Goal: Information Seeking & Learning: Learn about a topic

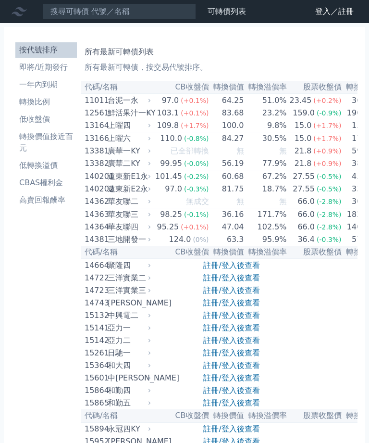
click at [26, 79] on li "一年內到期" at bounding box center [46, 85] width 62 height 12
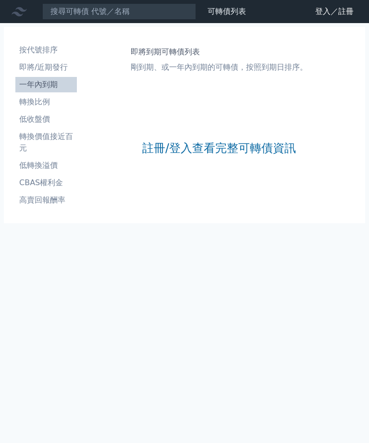
click at [0, 0] on icon at bounding box center [0, 0] width 0 height 0
click at [0, 0] on link "登入／註冊" at bounding box center [0, 0] width 0 height 0
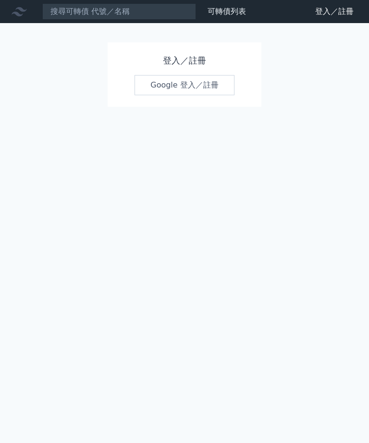
click at [181, 78] on link "Google 登入／註冊" at bounding box center [185, 85] width 100 height 20
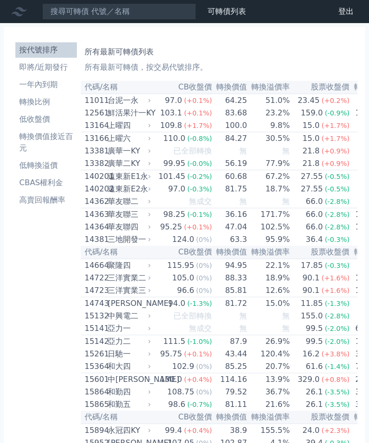
click at [29, 79] on li "一年內到期" at bounding box center [46, 85] width 62 height 12
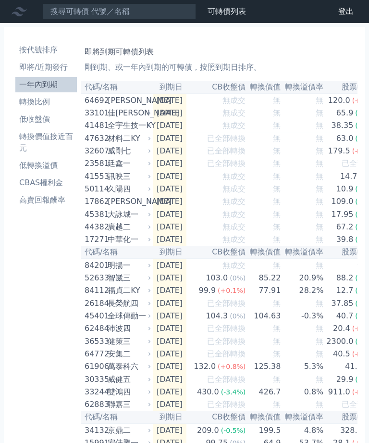
click at [27, 79] on li "一年內到期" at bounding box center [46, 85] width 62 height 12
click at [32, 79] on li "一年內到期" at bounding box center [46, 85] width 62 height 12
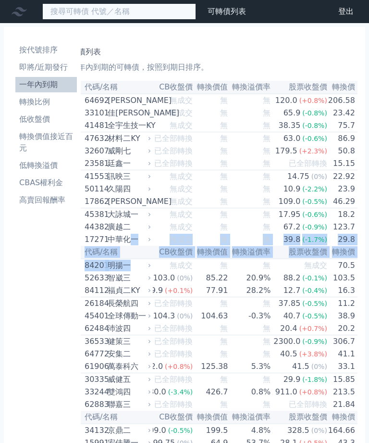
click at [96, 12] on input at bounding box center [119, 11] width 154 height 16
click at [102, 13] on input at bounding box center [119, 11] width 154 height 16
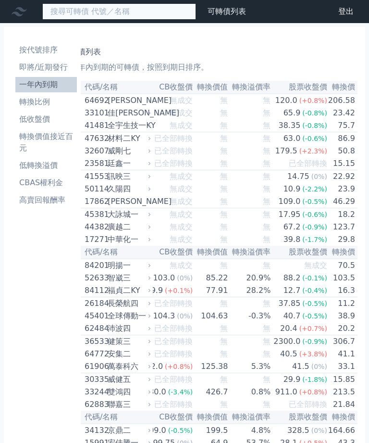
click at [105, 8] on input at bounding box center [119, 11] width 154 height 16
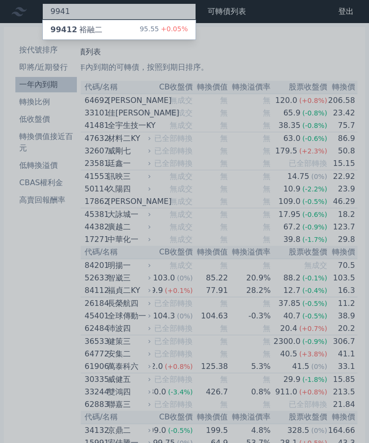
type input "9941"
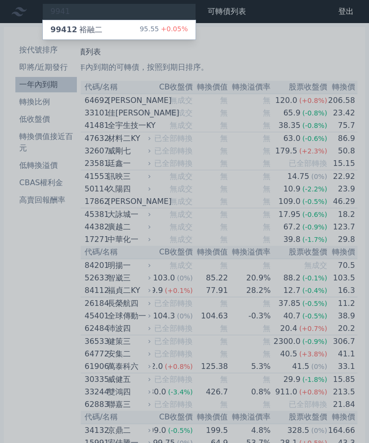
click at [105, 35] on div "99412 裕融二 95.55 +0.05%" at bounding box center [119, 29] width 153 height 19
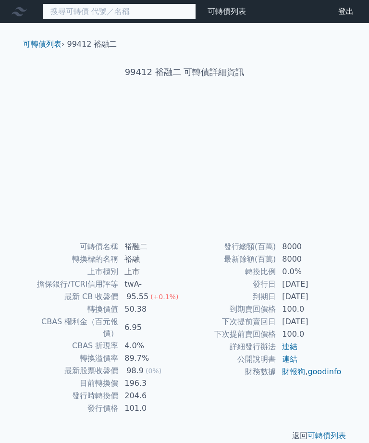
click at [110, 19] on input at bounding box center [119, 11] width 154 height 16
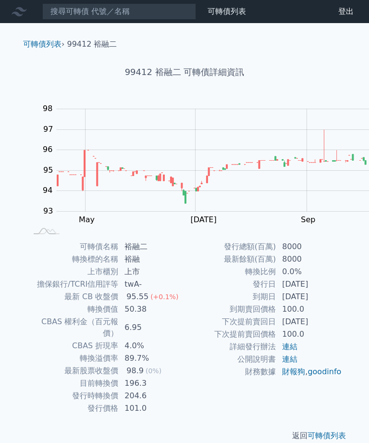
click at [185, 278] on td "twA-" at bounding box center [152, 284] width 66 height 12
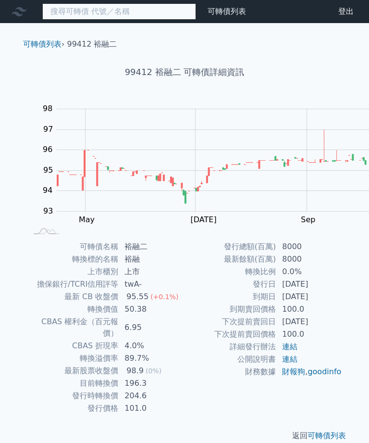
click at [93, 11] on input at bounding box center [119, 11] width 154 height 16
click at [92, 9] on input at bounding box center [119, 11] width 154 height 16
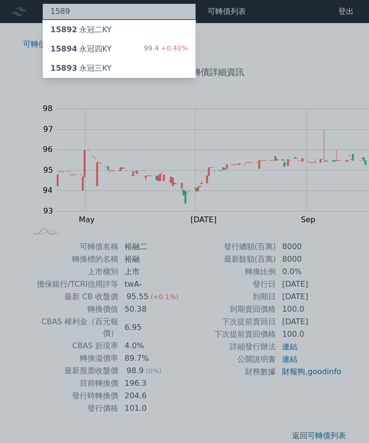
type input "1589"
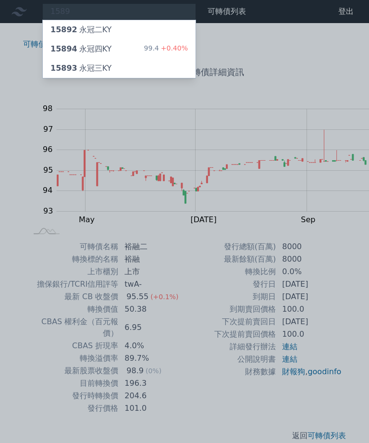
click at [144, 46] on div "99.4 +0.40%" at bounding box center [166, 49] width 44 height 12
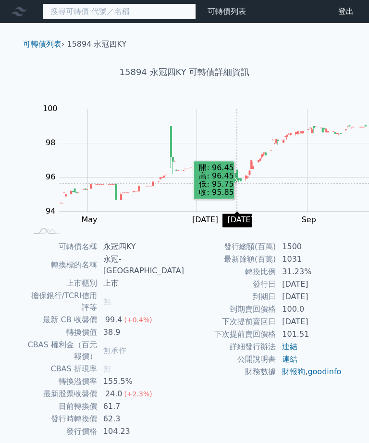
click at [71, 13] on input at bounding box center [119, 11] width 154 height 16
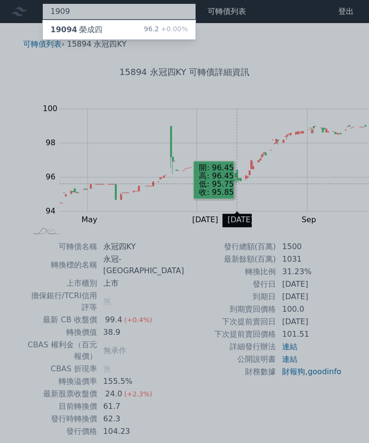
type input "1909"
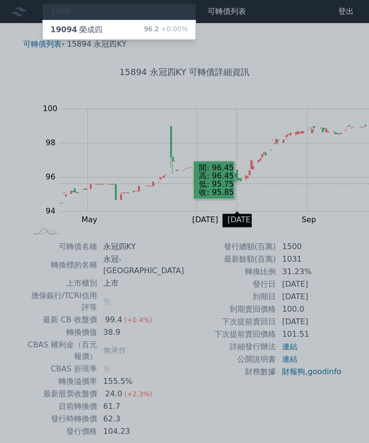
click at [92, 32] on div "19094 榮成四 96.2 +0.00%" at bounding box center [119, 29] width 153 height 19
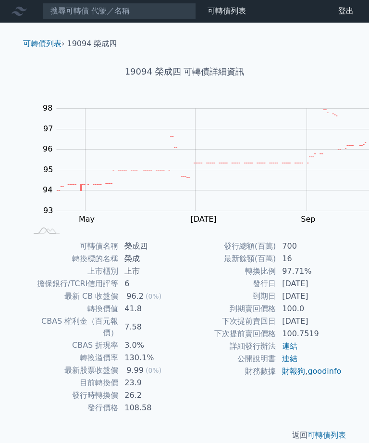
scroll to position [0, 0]
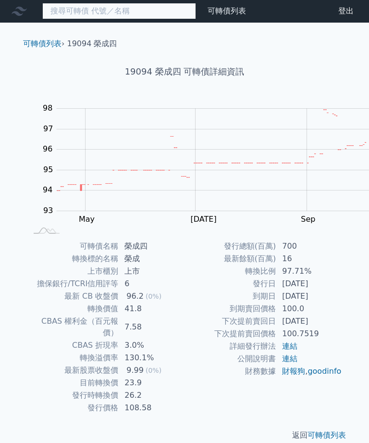
click at [97, 12] on input at bounding box center [119, 11] width 154 height 16
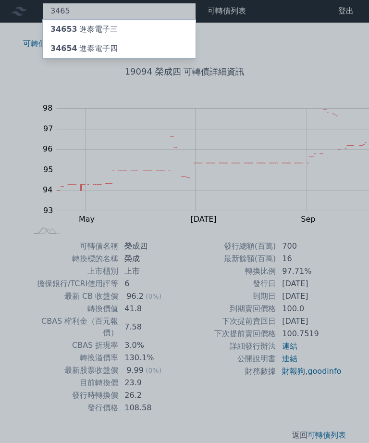
type input "3465"
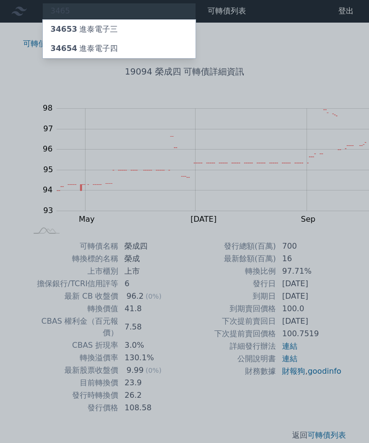
click at [86, 45] on div "34654 進泰電子四" at bounding box center [83, 49] width 67 height 12
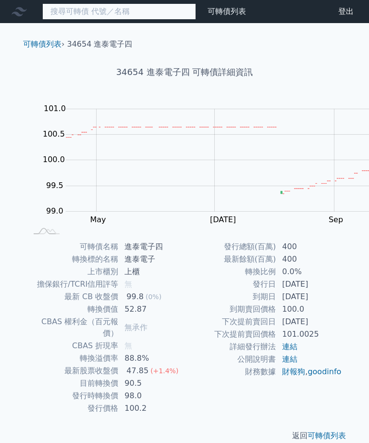
click at [82, 16] on input at bounding box center [119, 11] width 154 height 16
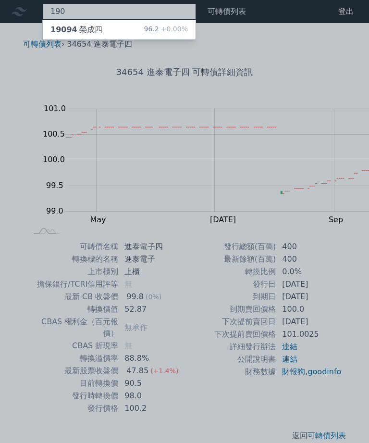
type input "1909"
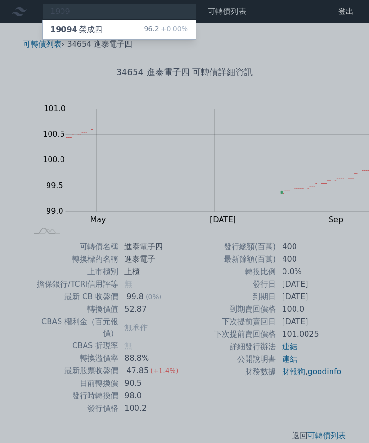
click at [144, 26] on div "96.2 +0.00%" at bounding box center [166, 30] width 44 height 12
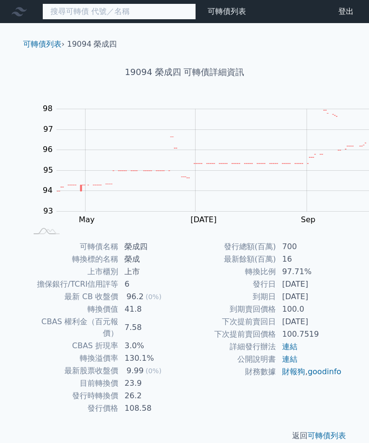
click at [94, 9] on input at bounding box center [119, 11] width 154 height 16
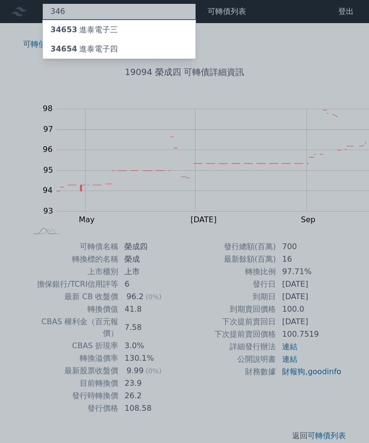
type input "3465"
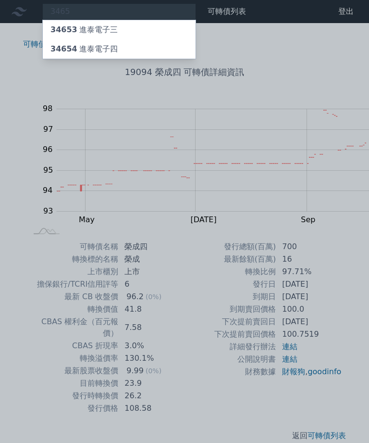
click at [81, 47] on div "34654 進泰電子四" at bounding box center [83, 49] width 67 height 12
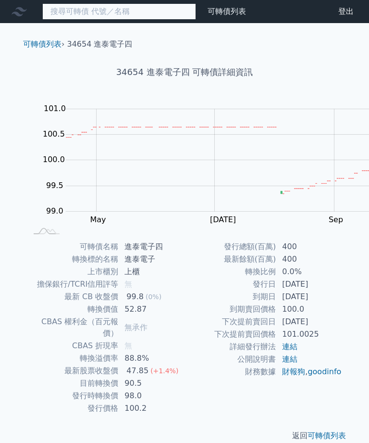
click at [108, 14] on input at bounding box center [119, 11] width 154 height 16
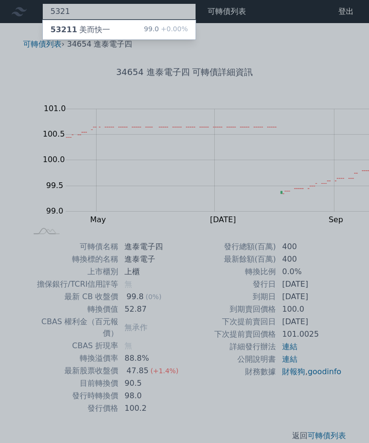
type input "5321"
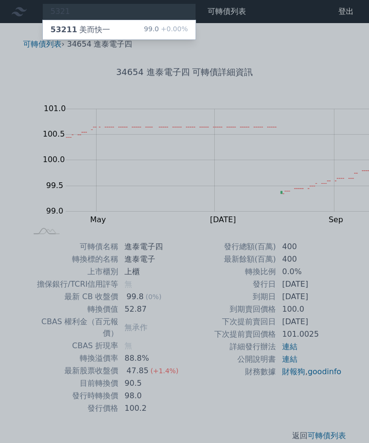
click at [78, 29] on div "53211 美而快一" at bounding box center [80, 30] width 60 height 12
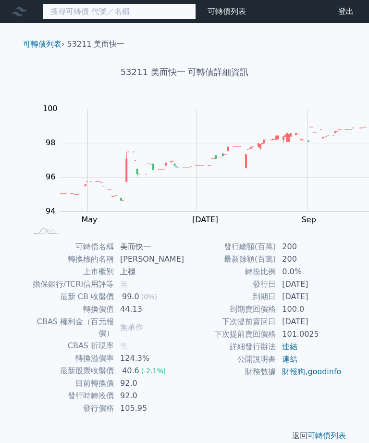
click at [88, 12] on input at bounding box center [119, 11] width 154 height 16
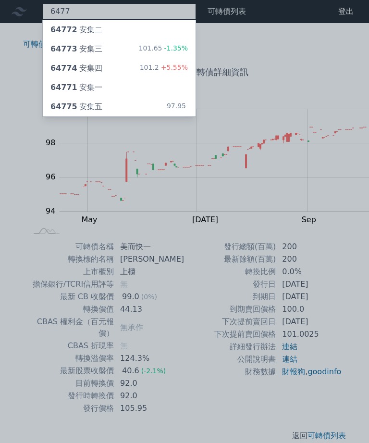
type input "6477"
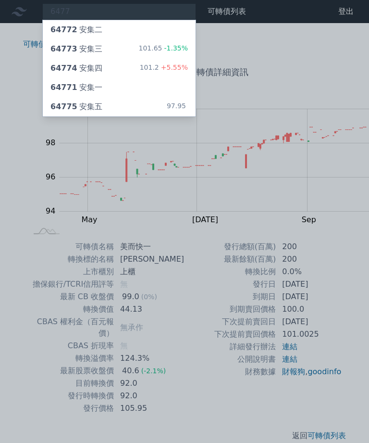
click at [72, 62] on div "64774 安集四" at bounding box center [76, 68] width 52 height 12
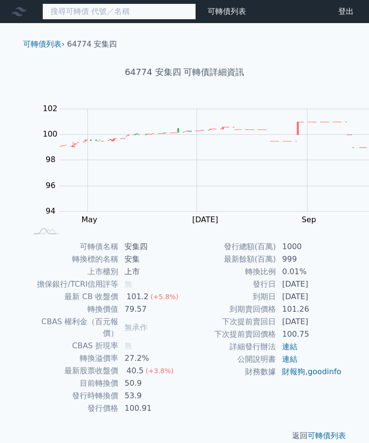
click at [85, 14] on input at bounding box center [119, 11] width 154 height 16
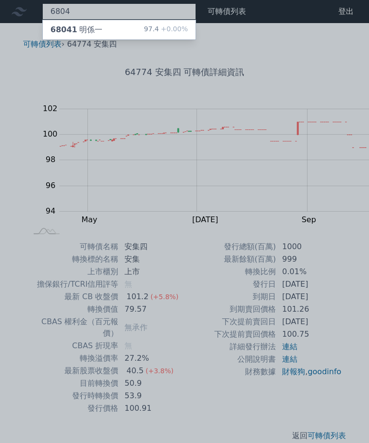
type input "6804"
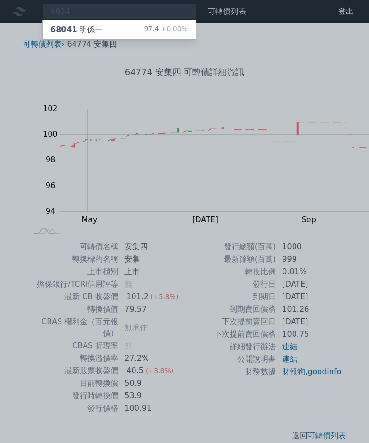
click at [86, 25] on div "68041 明係一 97.4 +0.00%" at bounding box center [119, 29] width 153 height 19
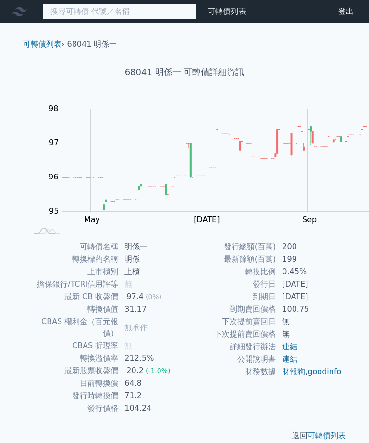
click at [94, 9] on input at bounding box center [119, 11] width 154 height 16
click at [82, 5] on input at bounding box center [119, 11] width 154 height 16
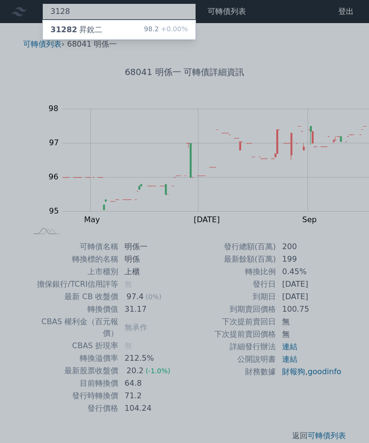
type input "3128"
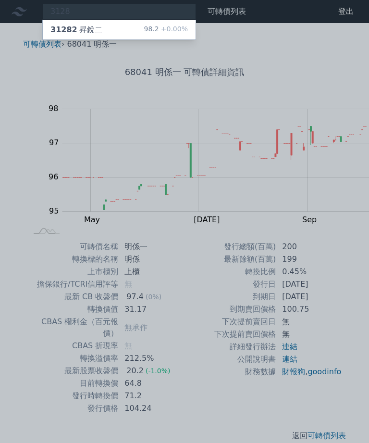
click at [144, 27] on div "98.2 +0.00%" at bounding box center [166, 30] width 44 height 12
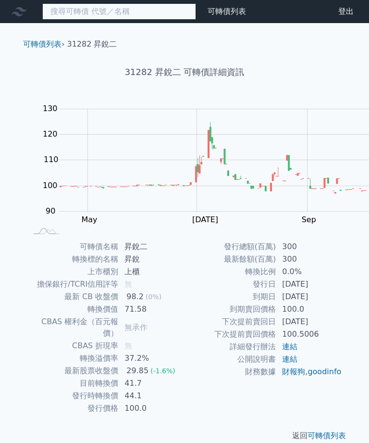
click at [95, 12] on input at bounding box center [119, 11] width 154 height 16
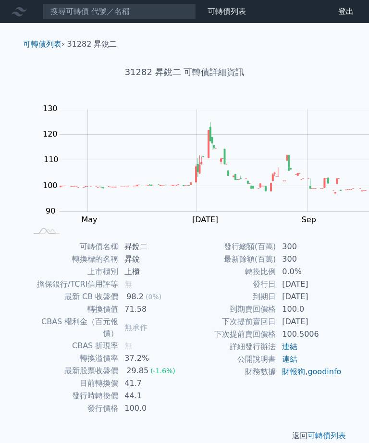
click at [185, 278] on td "無" at bounding box center [152, 284] width 66 height 12
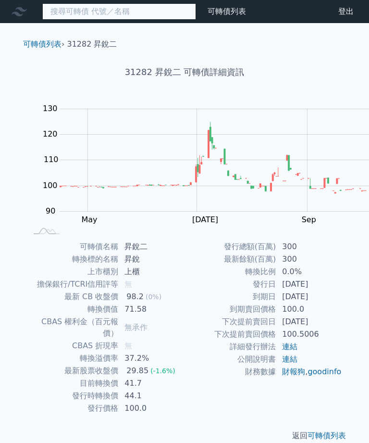
click at [84, 12] on input at bounding box center [119, 11] width 154 height 16
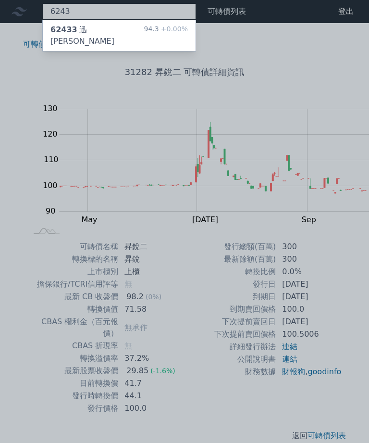
type input "6243"
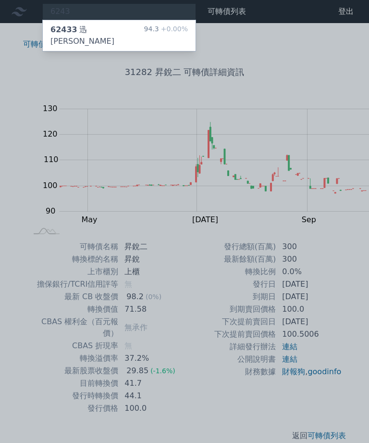
click at [91, 27] on div "62433 迅杰三 94.3 +0.00%" at bounding box center [119, 35] width 153 height 31
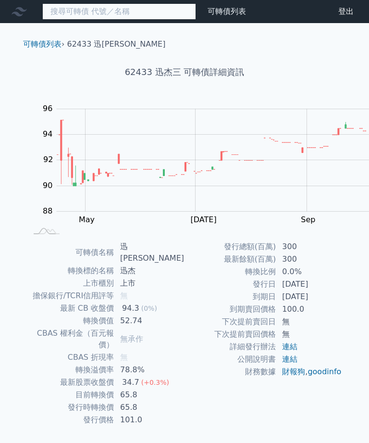
click at [88, 9] on input at bounding box center [119, 11] width 154 height 16
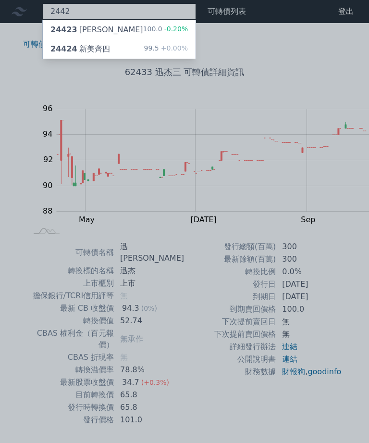
type input "2442"
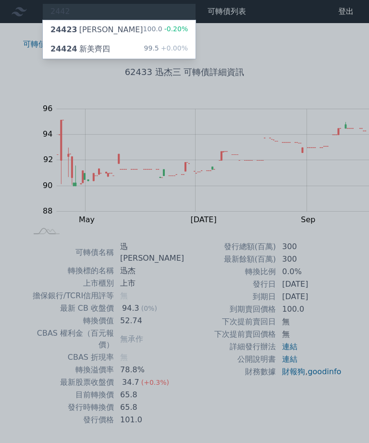
click at [162, 25] on span "-0.20%" at bounding box center [175, 29] width 26 height 8
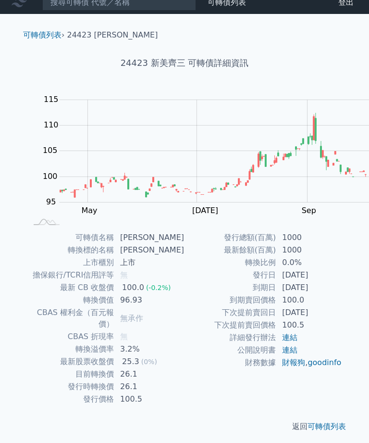
scroll to position [9, 0]
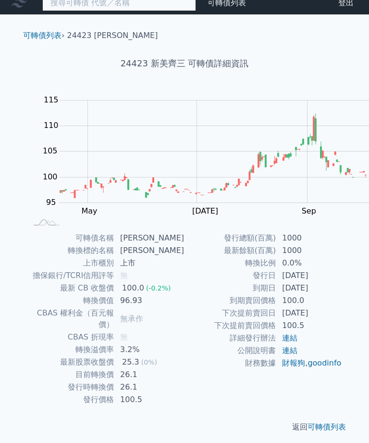
click at [102, 9] on input at bounding box center [119, 3] width 154 height 16
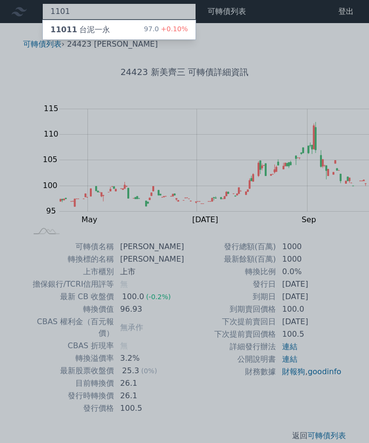
type input "1101"
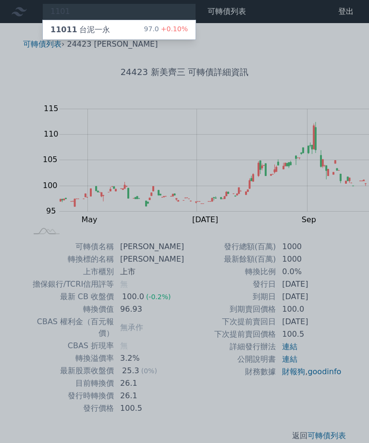
click at [93, 31] on div "11011 台泥一永 97.0 +0.10%" at bounding box center [119, 29] width 153 height 19
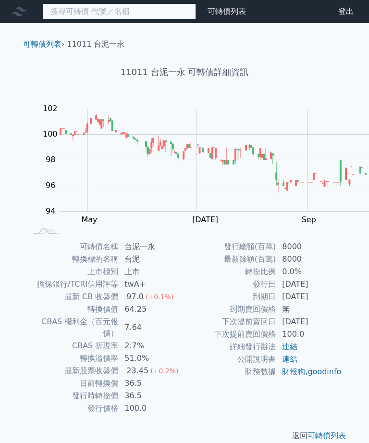
click at [84, 15] on input at bounding box center [119, 11] width 154 height 16
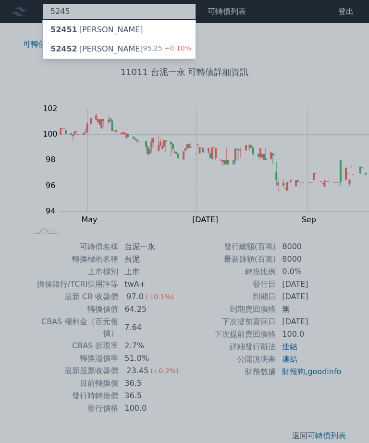
type input "5245"
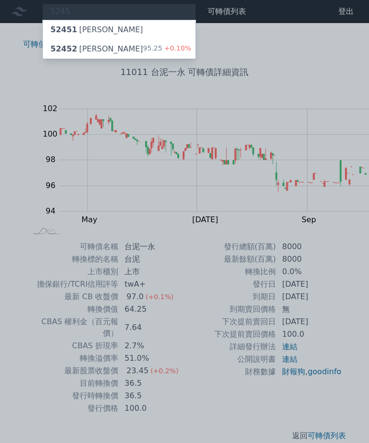
click at [143, 43] on div "95.25 +0.10%" at bounding box center [167, 49] width 48 height 12
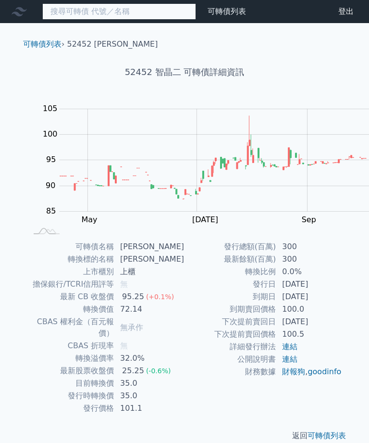
click at [105, 8] on input at bounding box center [119, 11] width 154 height 16
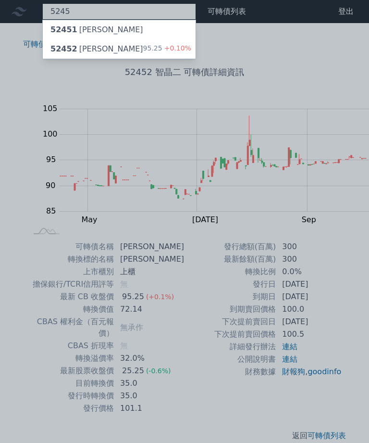
type input "5245"
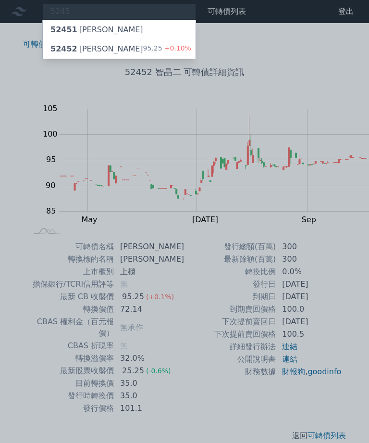
click at [67, 27] on div "52451 [PERSON_NAME]" at bounding box center [96, 30] width 93 height 12
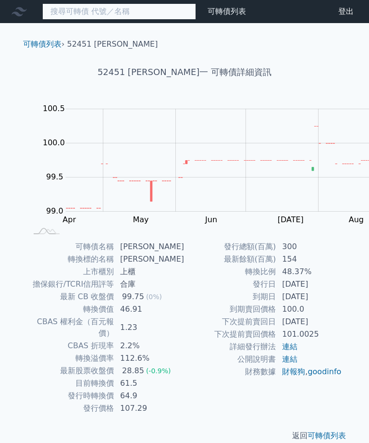
click at [65, 19] on input at bounding box center [119, 11] width 154 height 16
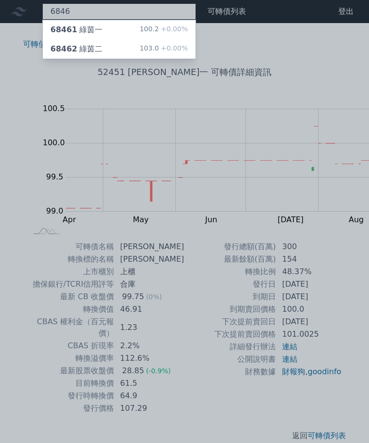
type input "6846"
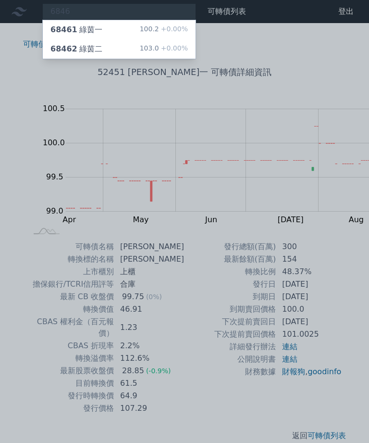
click at [159, 50] on span "+0.00%" at bounding box center [173, 48] width 29 height 8
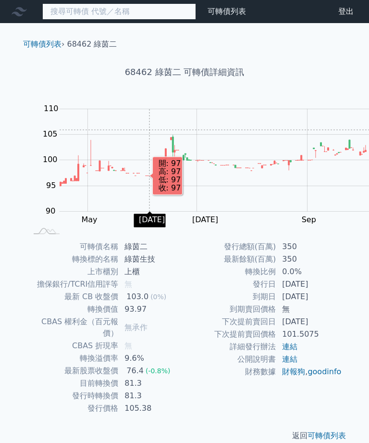
click at [97, 16] on input at bounding box center [119, 11] width 154 height 16
click at [98, 11] on input at bounding box center [119, 11] width 154 height 16
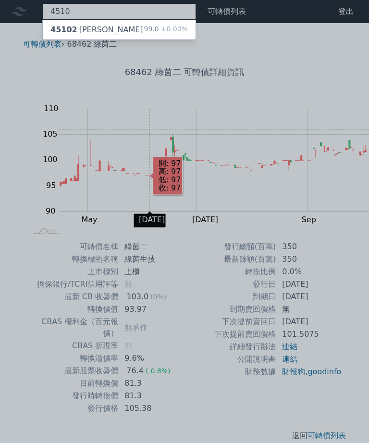
type input "4510"
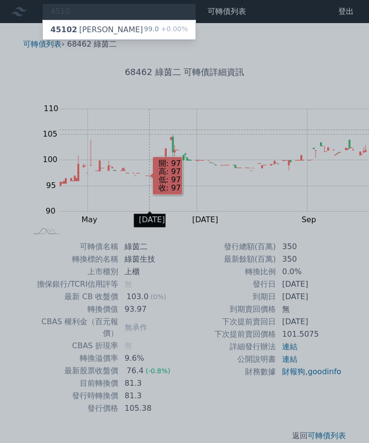
click at [144, 26] on div "99.0 +0.00%" at bounding box center [166, 30] width 44 height 12
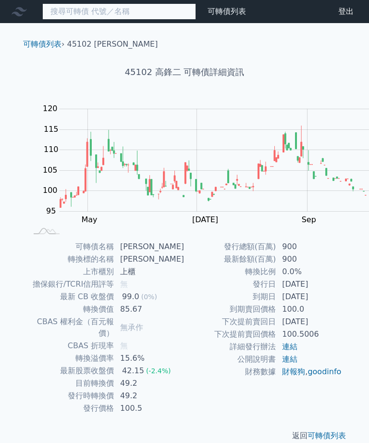
click at [96, 11] on input at bounding box center [119, 11] width 154 height 16
click at [91, 11] on input at bounding box center [119, 11] width 154 height 16
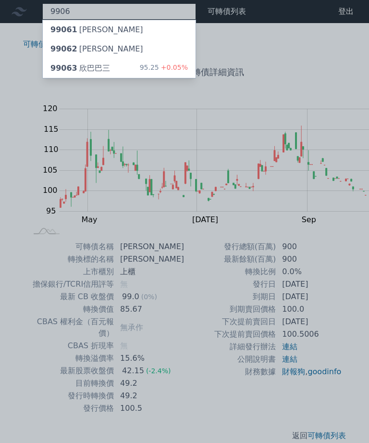
type input "9906"
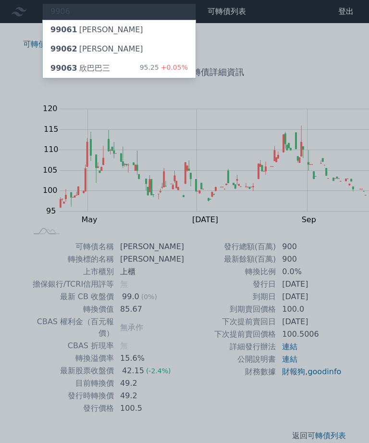
click at [65, 65] on div "99063 [PERSON_NAME]" at bounding box center [80, 68] width 60 height 12
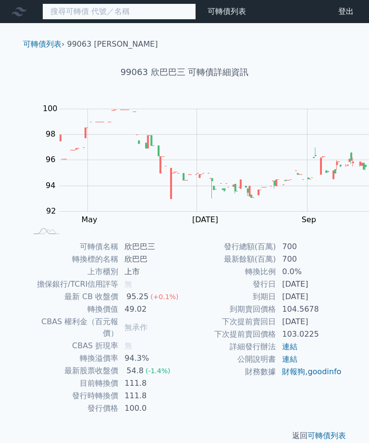
click at [98, 14] on input at bounding box center [119, 11] width 154 height 16
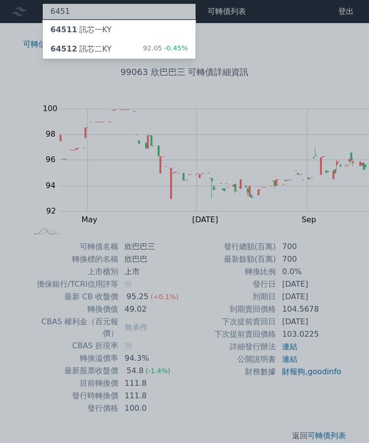
type input "6451"
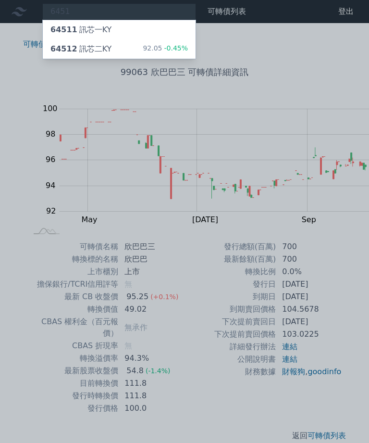
click at [143, 47] on div "92.05 -0.45%" at bounding box center [165, 49] width 45 height 12
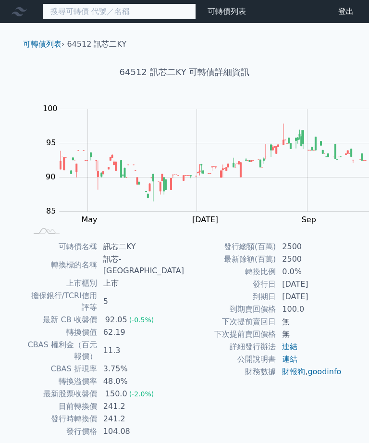
click at [74, 12] on input at bounding box center [119, 11] width 154 height 16
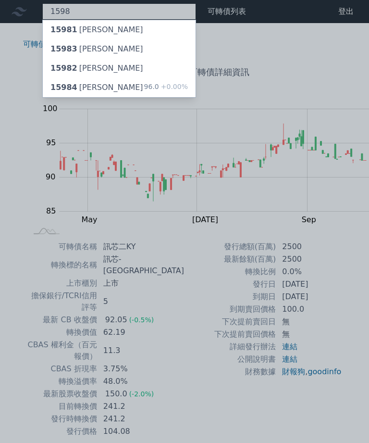
type input "1598"
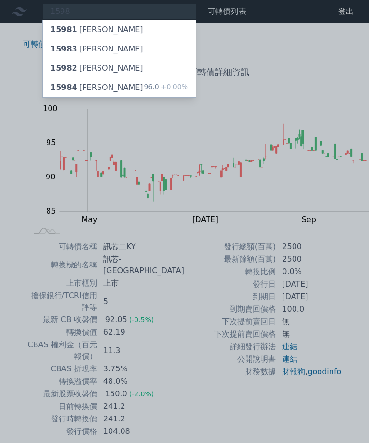
click at [73, 86] on div "15984 岱宇四 96.0 +0.00%" at bounding box center [119, 87] width 153 height 19
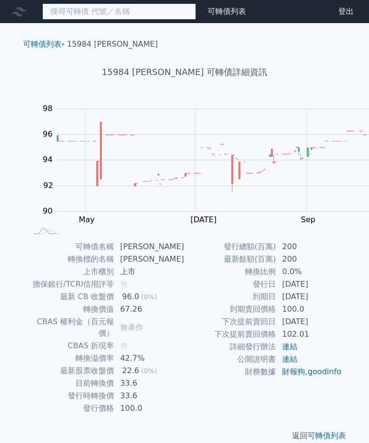
click at [92, 10] on input at bounding box center [119, 11] width 154 height 16
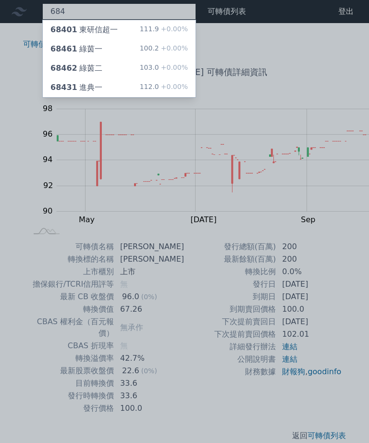
type input "6846"
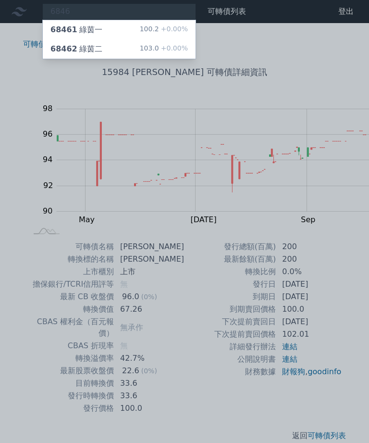
click at [159, 44] on span "+0.00%" at bounding box center [173, 48] width 29 height 8
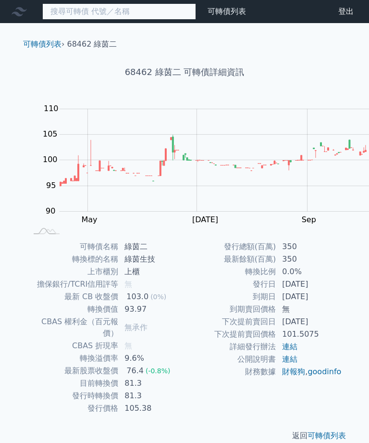
click at [83, 10] on input at bounding box center [119, 11] width 154 height 16
click at [83, 9] on input at bounding box center [119, 11] width 154 height 16
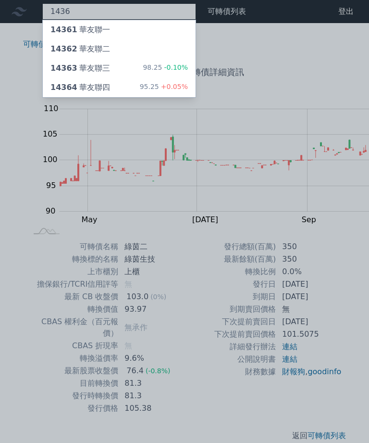
type input "1436"
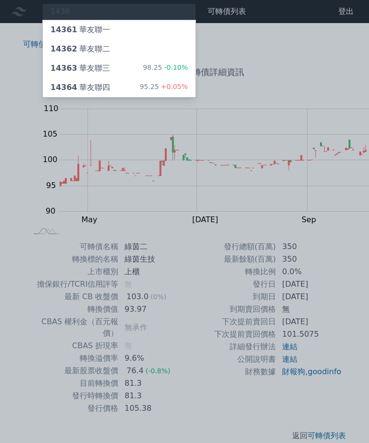
click at [87, 84] on div "14364 華友聯四 95.25 +0.05%" at bounding box center [119, 87] width 153 height 19
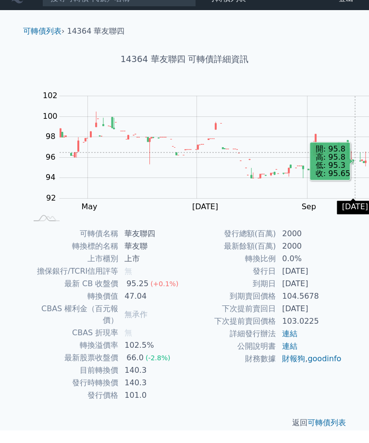
scroll to position [14, 0]
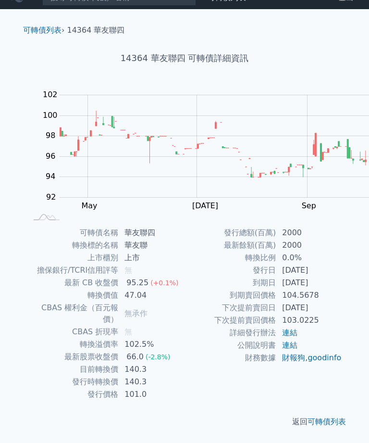
click at [185, 301] on td "無承作" at bounding box center [152, 313] width 66 height 24
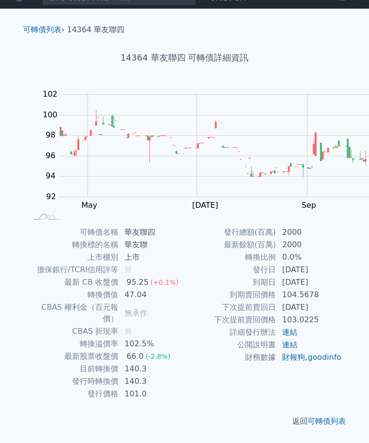
scroll to position [59, 0]
